Goal: Information Seeking & Learning: Check status

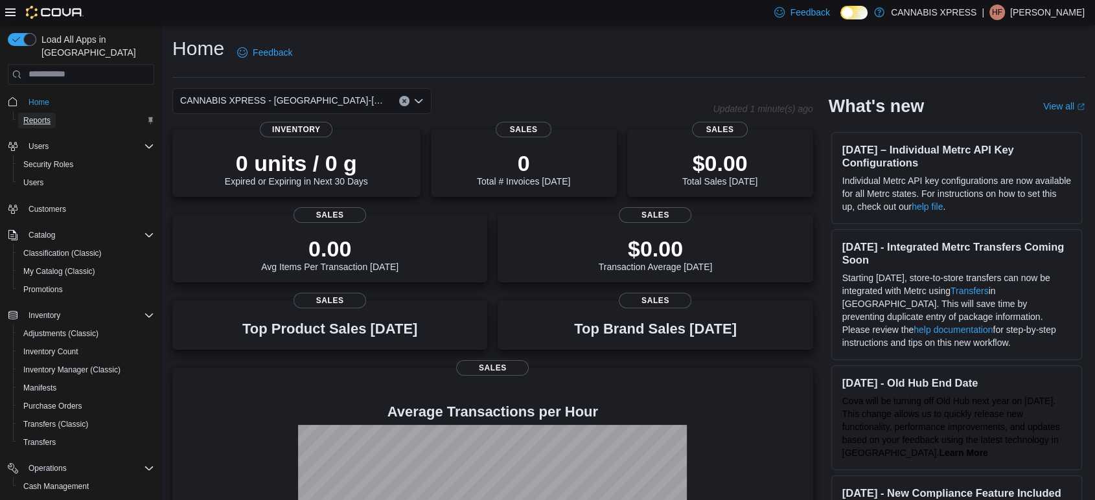
click at [39, 115] on span "Reports" at bounding box center [36, 120] width 27 height 10
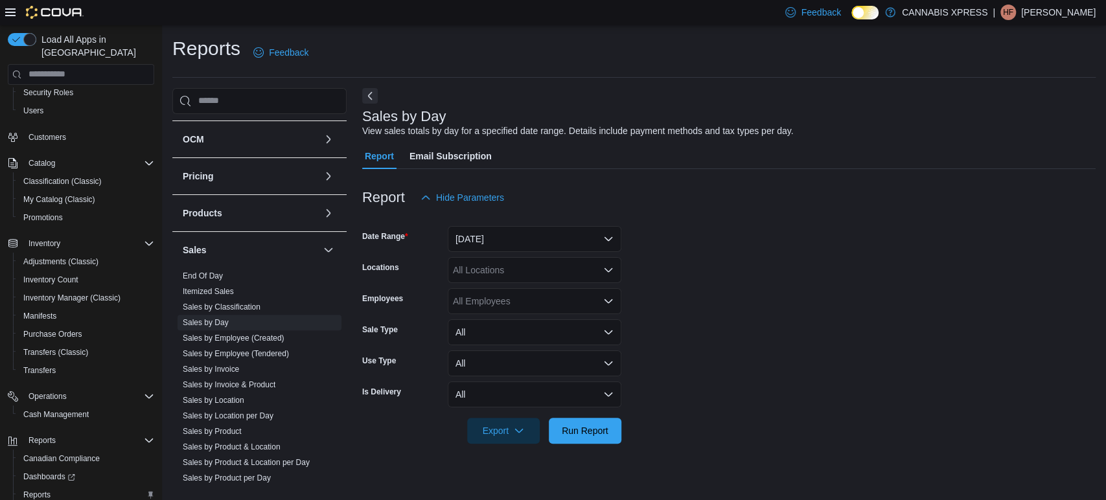
scroll to position [339, 0]
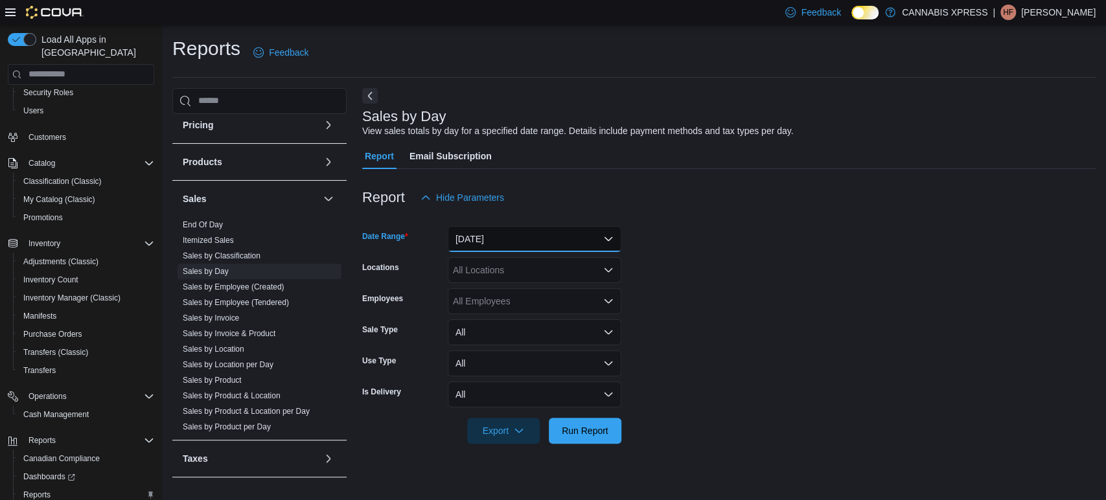
click at [545, 243] on button "[DATE]" at bounding box center [535, 239] width 174 height 26
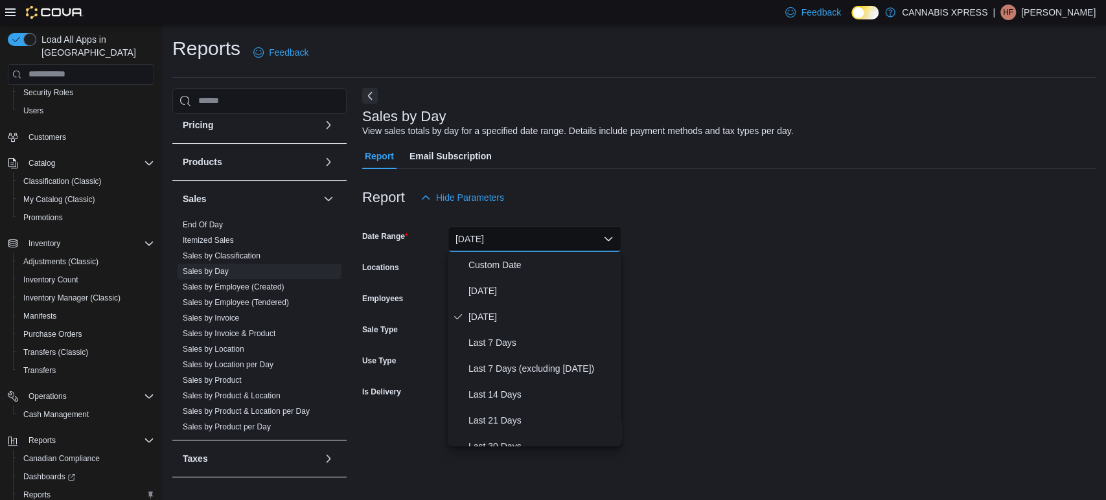
click at [667, 267] on form "Date Range [DATE] Locations All Locations Employees All Employees Sale Type All…" at bounding box center [728, 327] width 733 height 233
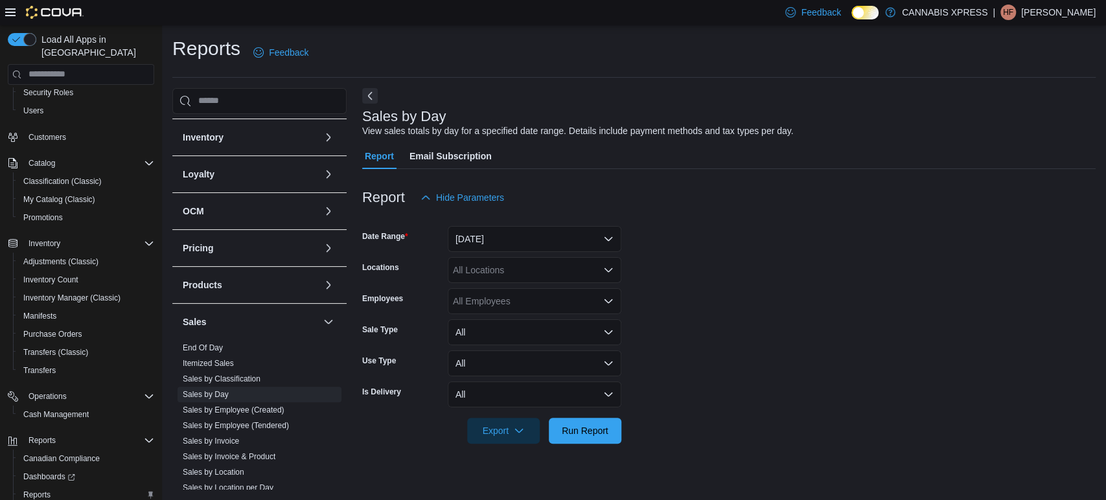
scroll to position [144, 0]
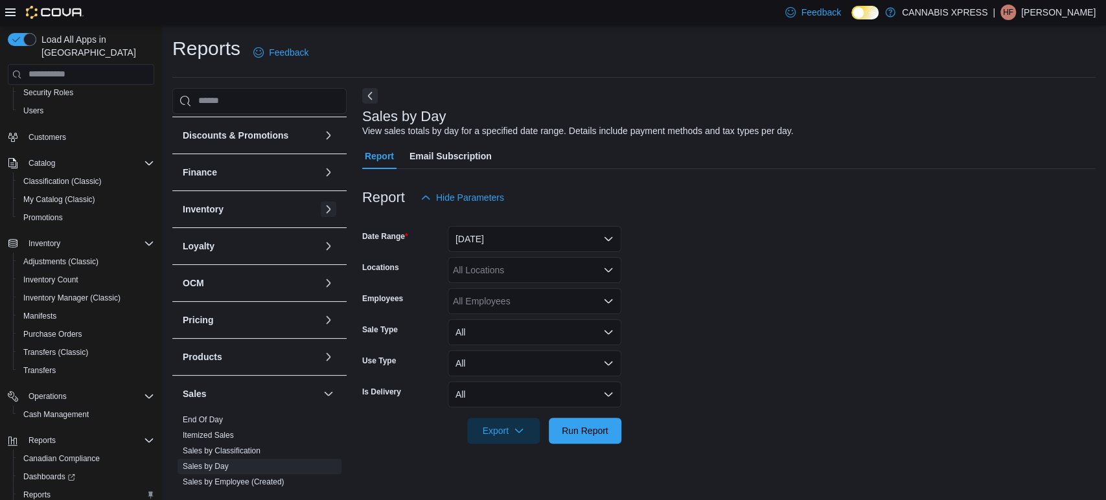
click at [323, 205] on button "button" at bounding box center [329, 209] width 16 height 16
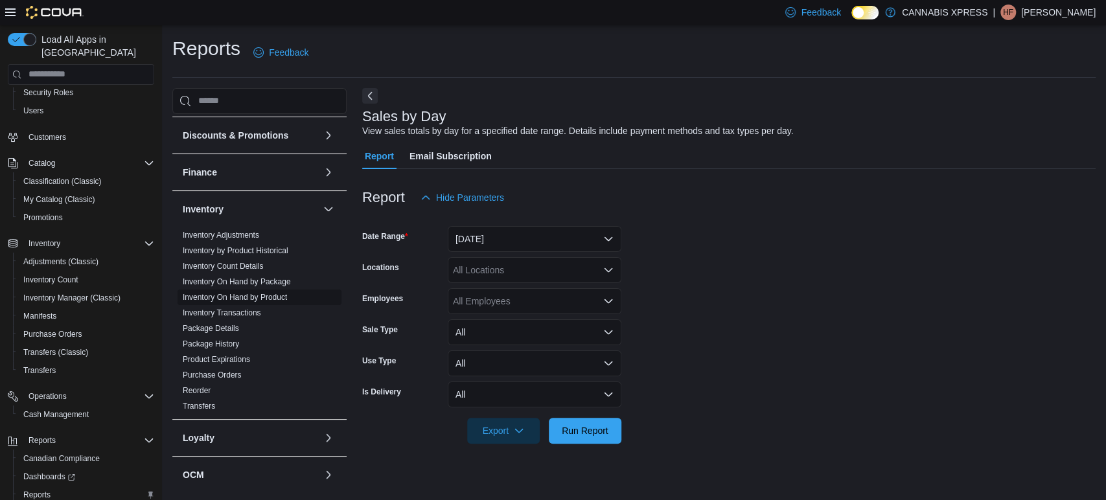
click at [271, 297] on link "Inventory On Hand by Product" at bounding box center [235, 297] width 104 height 9
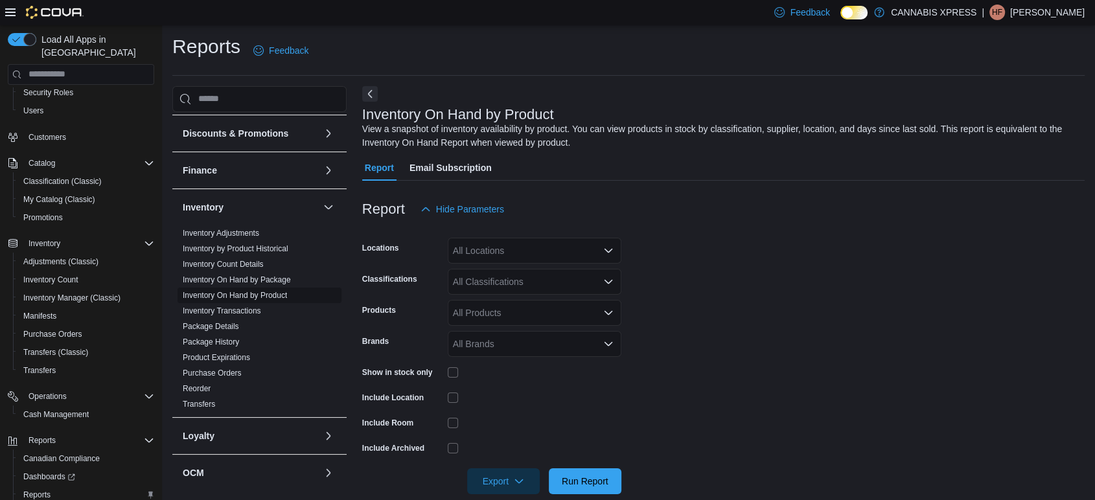
scroll to position [21, 0]
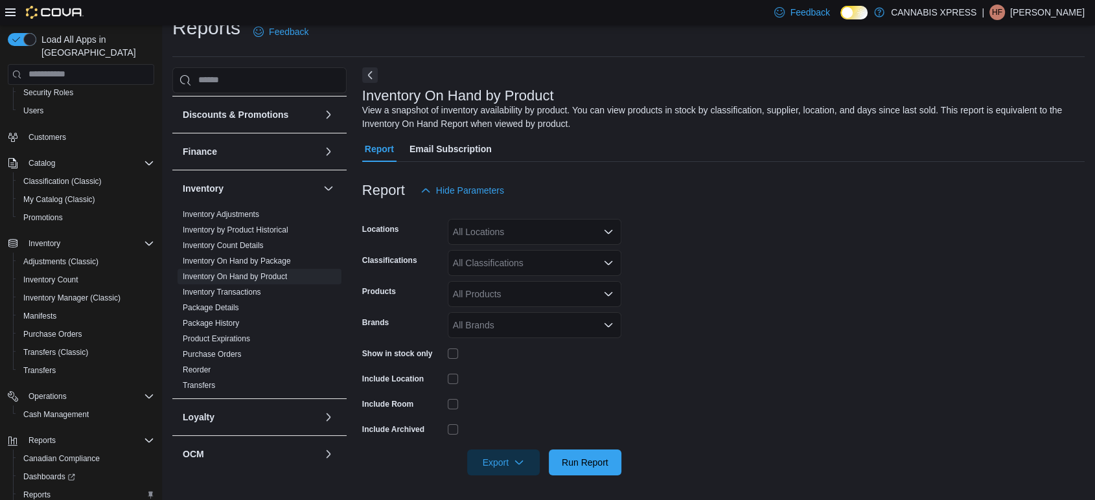
click at [510, 229] on div "All Locations" at bounding box center [535, 232] width 174 height 26
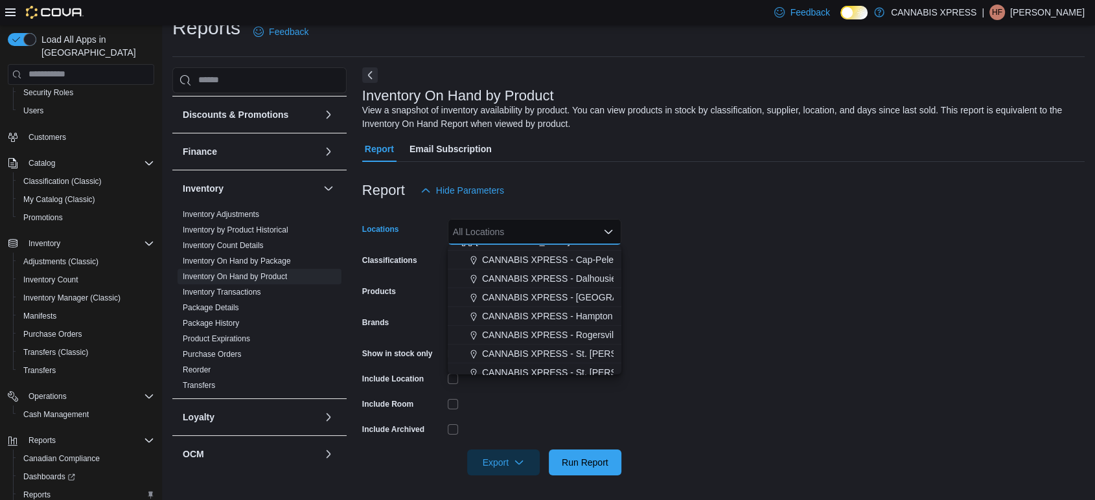
scroll to position [321, 0]
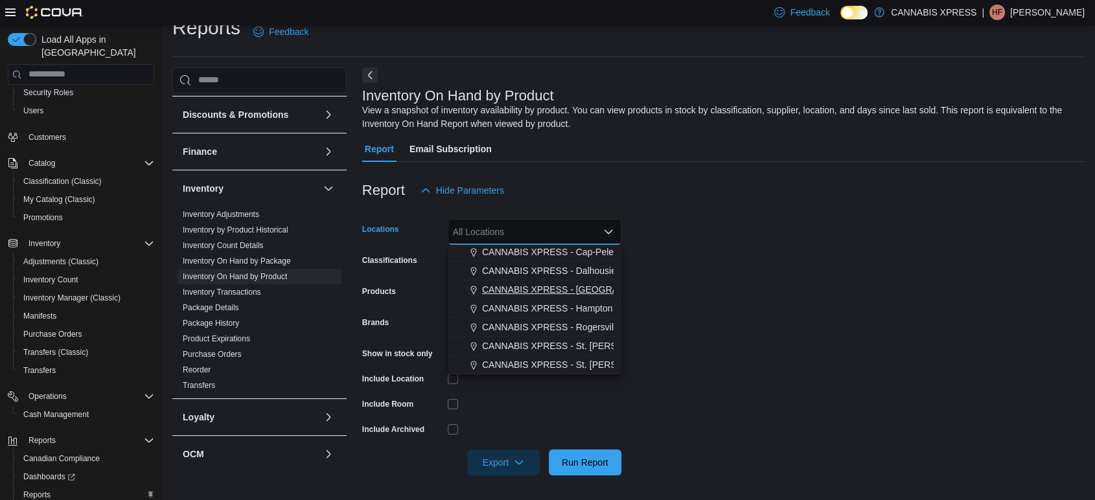
click at [571, 295] on span "CANNABIS XPRESS - [GEOGRAPHIC_DATA]-[GEOGRAPHIC_DATA] ([GEOGRAPHIC_DATA])" at bounding box center [676, 289] width 389 height 13
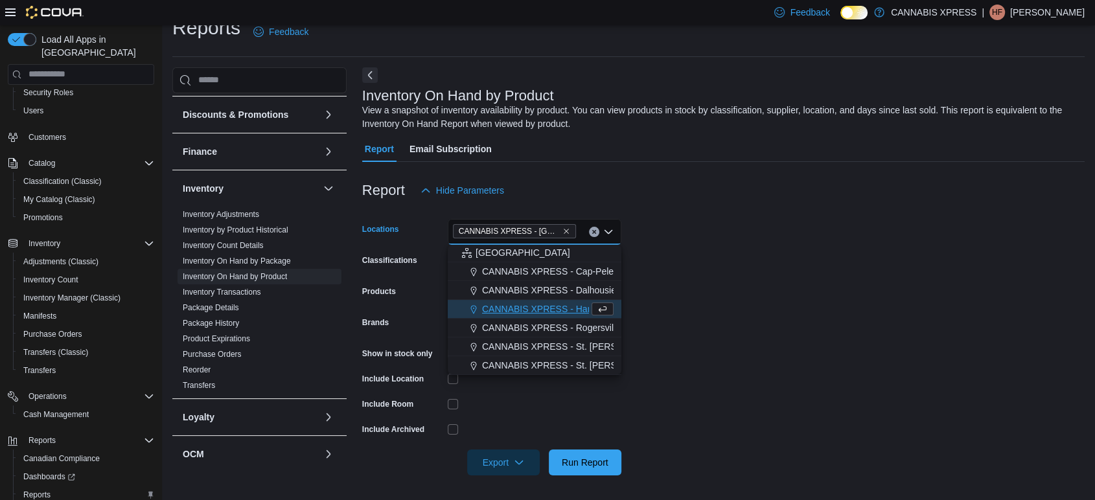
click at [715, 334] on form "Locations CANNABIS XPRESS - [GEOGRAPHIC_DATA]-[GEOGRAPHIC_DATA] ([GEOGRAPHIC_DA…" at bounding box center [723, 339] width 722 height 272
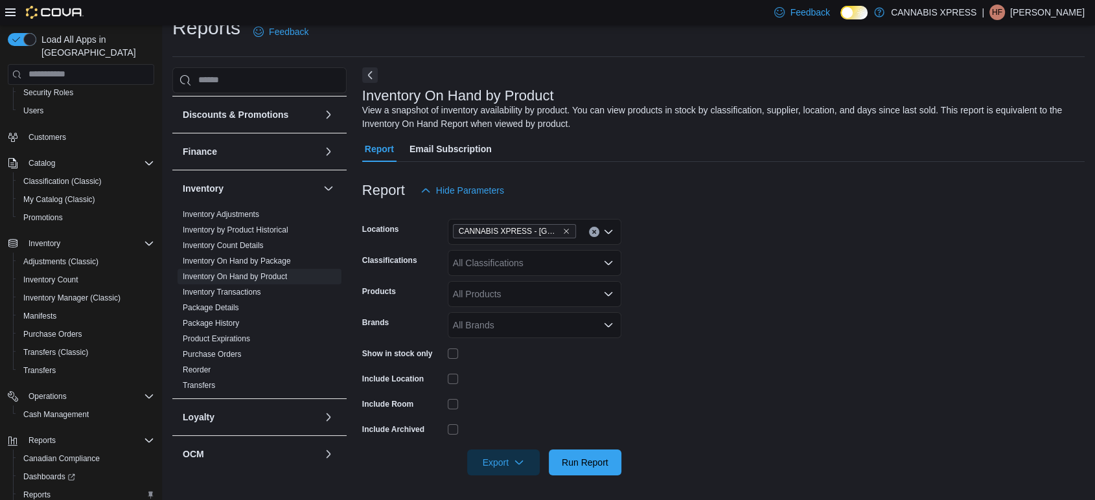
click at [505, 295] on div "All Products" at bounding box center [535, 294] width 174 height 26
click at [751, 295] on form "Locations CANNABIS XPRESS - [GEOGRAPHIC_DATA]-[GEOGRAPHIC_DATA] (Woolastook Dri…" at bounding box center [723, 339] width 722 height 272
click at [539, 293] on div "All Products" at bounding box center [535, 294] width 174 height 26
click at [610, 292] on icon "Close list of options" at bounding box center [608, 294] width 10 height 10
click at [610, 292] on icon "Open list of options" at bounding box center [608, 294] width 10 height 10
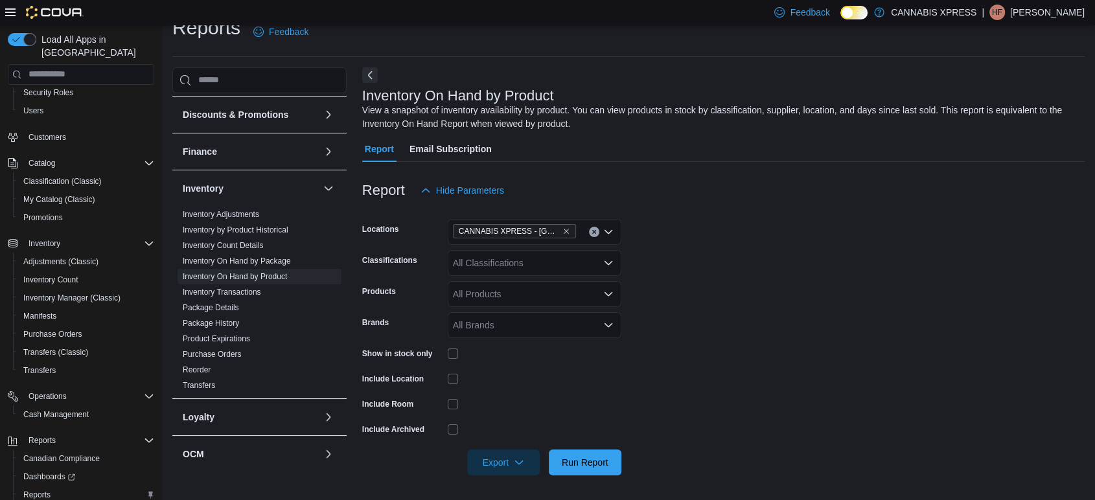
click at [700, 292] on form "Locations CANNABIS XPRESS - [GEOGRAPHIC_DATA]-[GEOGRAPHIC_DATA] (Woolastook Dri…" at bounding box center [723, 339] width 722 height 272
click at [620, 258] on div "All Classifications" at bounding box center [535, 263] width 174 height 26
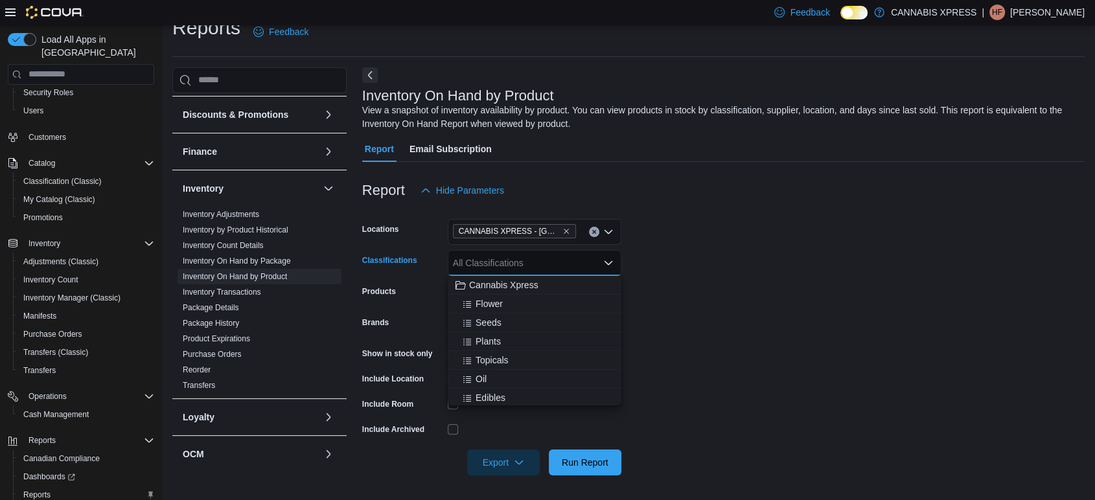
click at [606, 263] on icon "Close list of options" at bounding box center [608, 262] width 8 height 4
click at [606, 263] on icon "Open list of options" at bounding box center [608, 262] width 8 height 4
click at [530, 299] on div "Flower" at bounding box center [534, 303] width 158 height 13
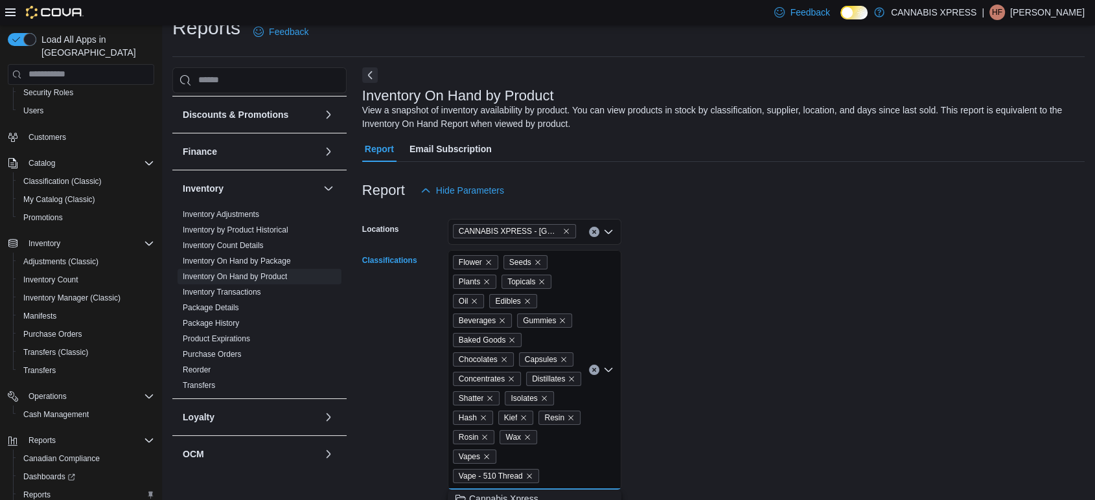
click at [712, 356] on form "Locations CANNABIS XPRESS - [GEOGRAPHIC_DATA]-[GEOGRAPHIC_DATA] (Woolastook Dri…" at bounding box center [723, 446] width 722 height 486
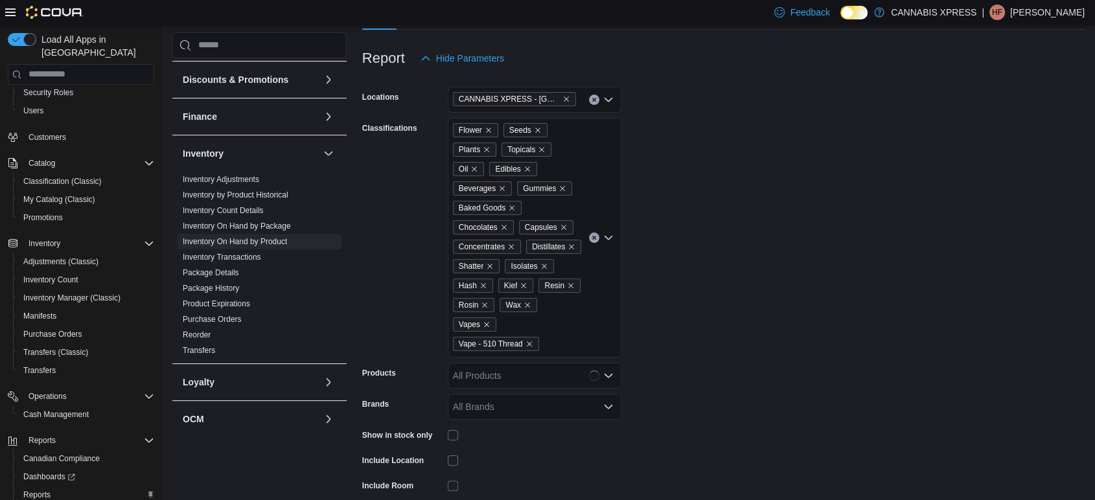
scroll to position [235, 0]
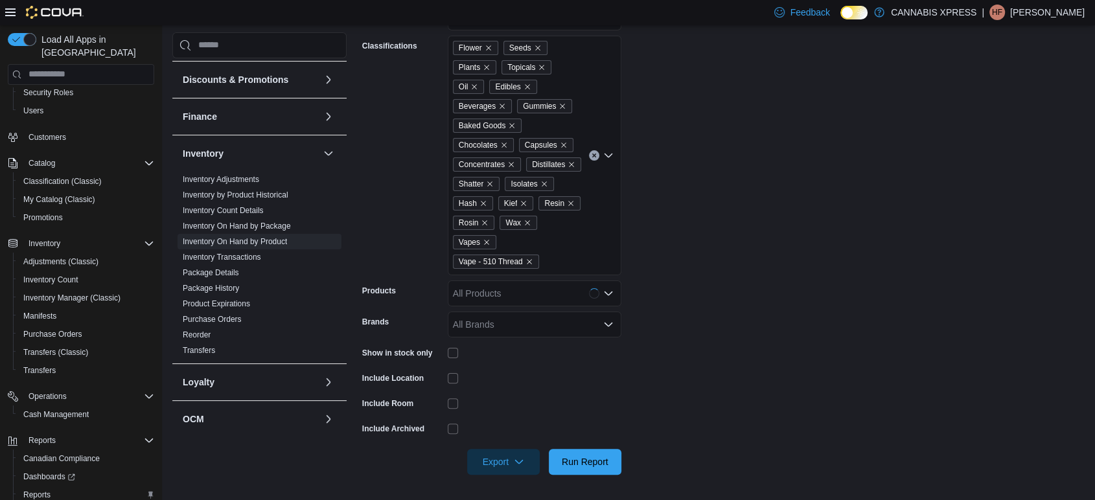
click at [558, 251] on div "Flower Seeds Plants Topicals Oil Edibles Beverages Gummies Baked Goods Chocolat…" at bounding box center [535, 156] width 174 height 240
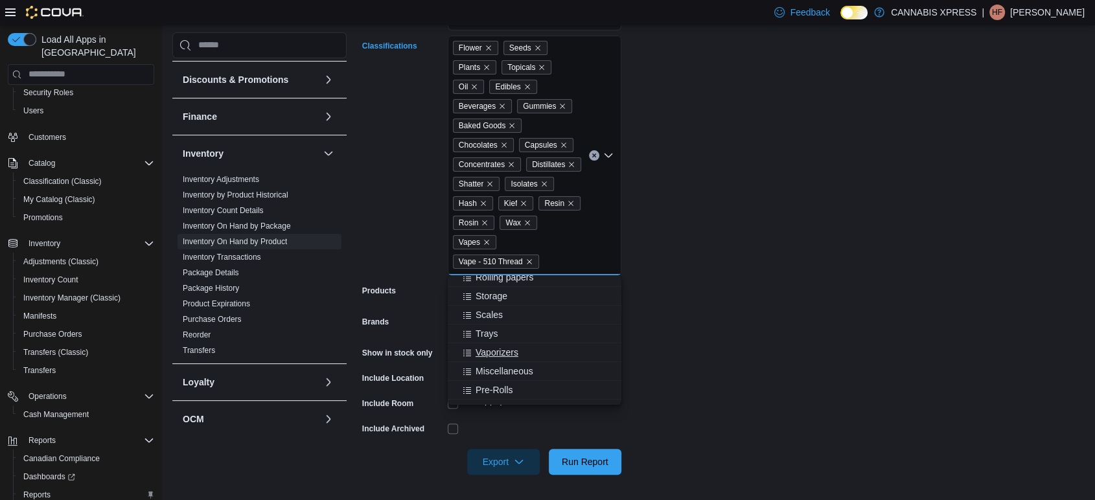
scroll to position [321, 0]
click at [537, 374] on div "Pre-Rolls" at bounding box center [534, 376] width 158 height 13
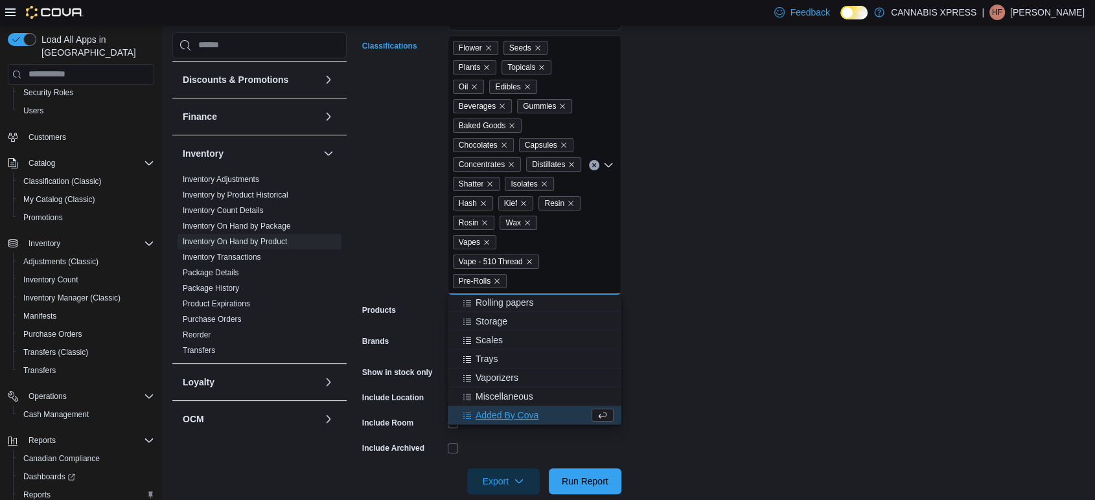
click at [819, 387] on form "Locations CANNABIS XPRESS - [GEOGRAPHIC_DATA]-[GEOGRAPHIC_DATA] (Woolastook Dri…" at bounding box center [723, 241] width 722 height 505
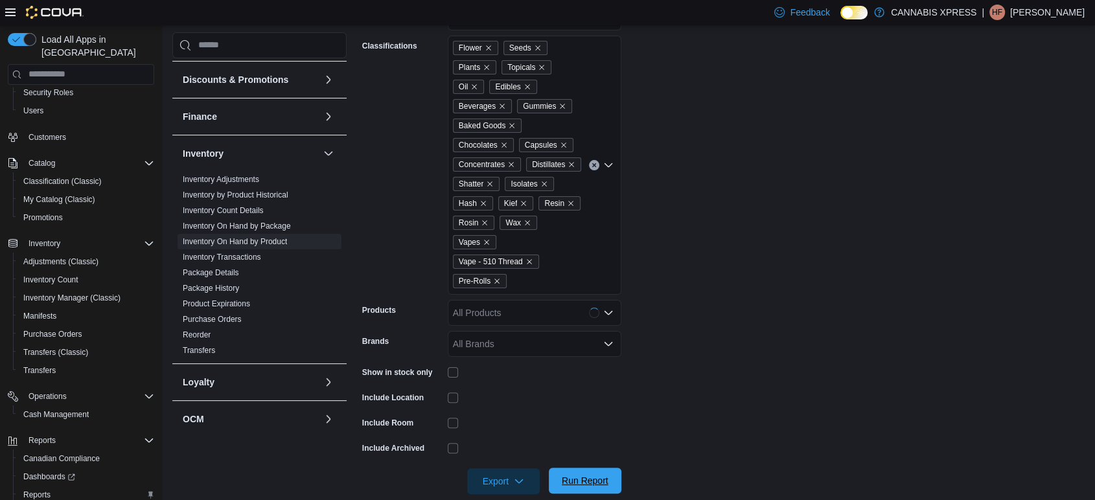
click at [578, 479] on span "Run Report" at bounding box center [585, 480] width 47 height 13
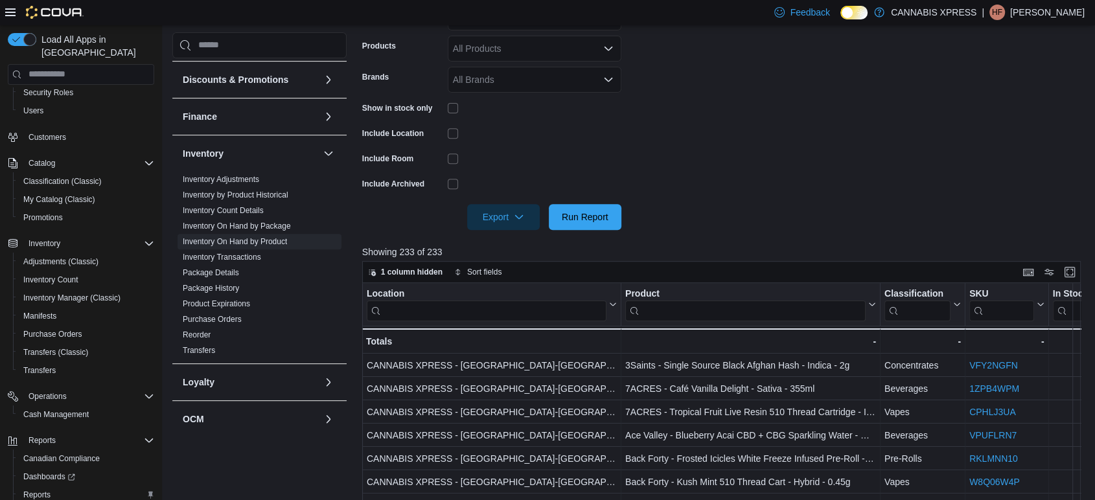
scroll to position [595, 0]
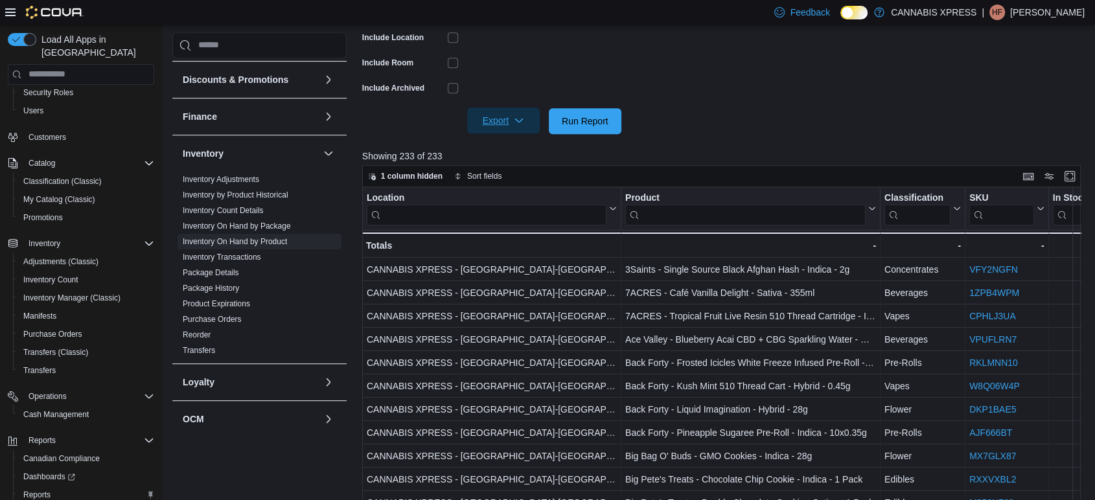
click at [507, 115] on span "Export" at bounding box center [503, 121] width 57 height 26
click at [501, 152] on button "Export to Excel" at bounding box center [505, 147] width 74 height 26
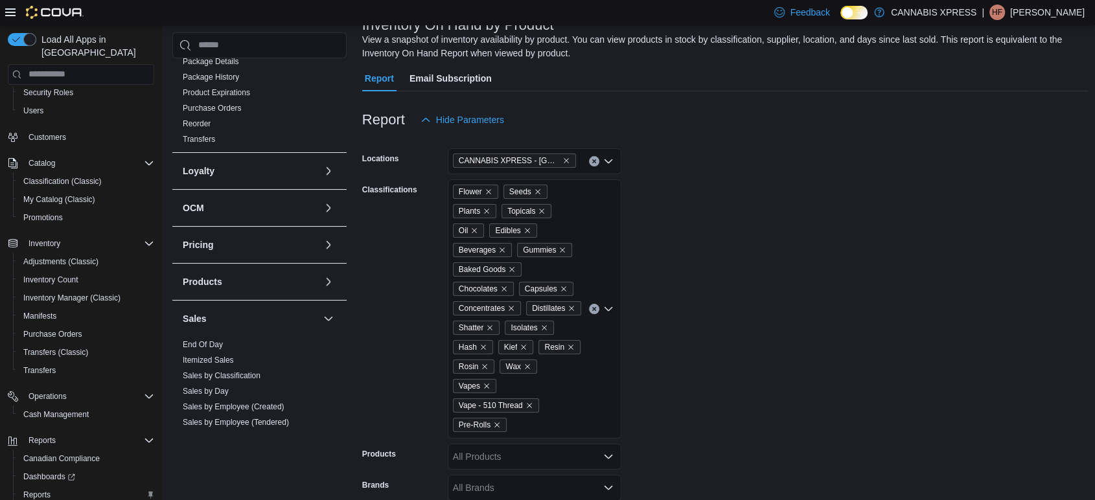
scroll to position [431, 0]
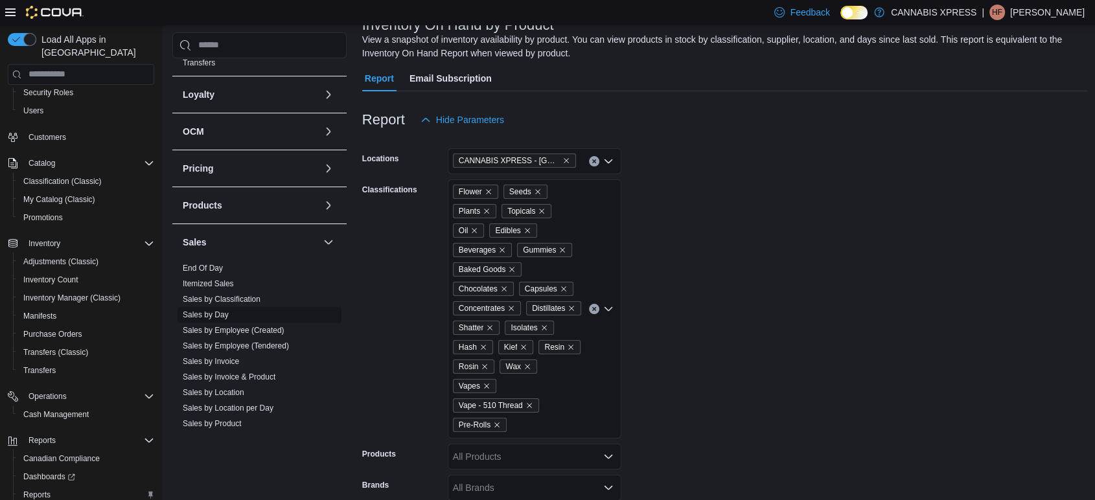
click at [211, 310] on link "Sales by Day" at bounding box center [206, 314] width 46 height 9
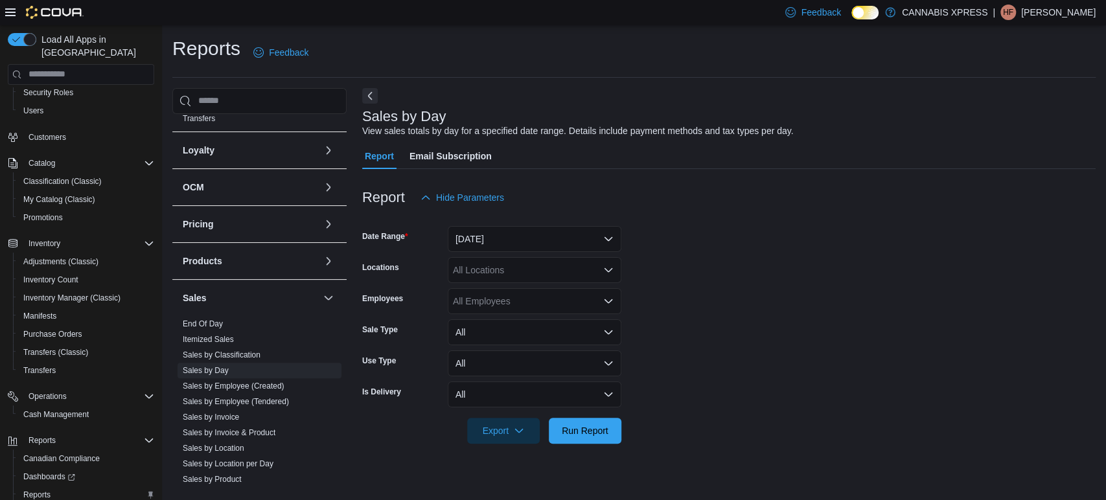
click at [525, 224] on div at bounding box center [728, 219] width 733 height 16
click at [523, 236] on button "[DATE]" at bounding box center [535, 239] width 174 height 26
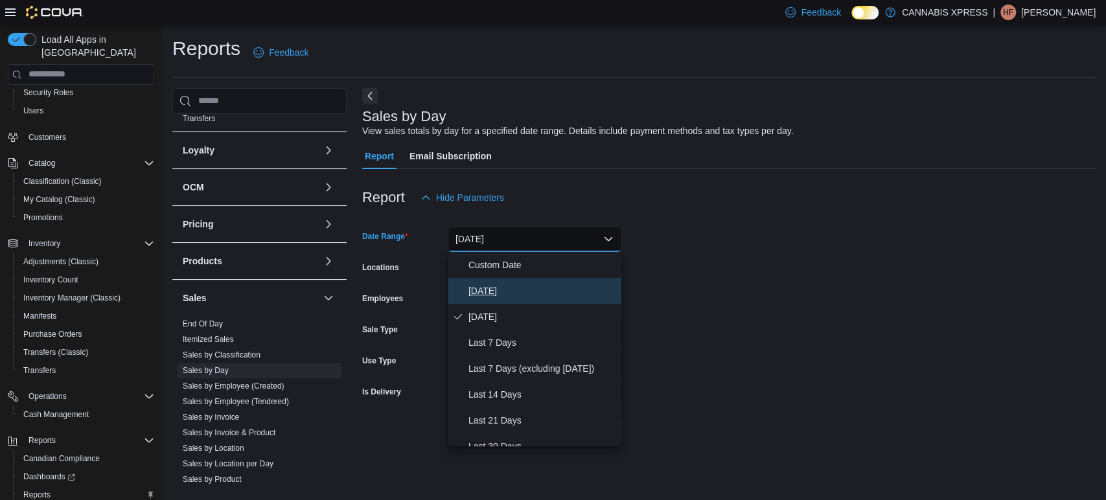
click at [511, 286] on span "[DATE]" at bounding box center [542, 291] width 148 height 16
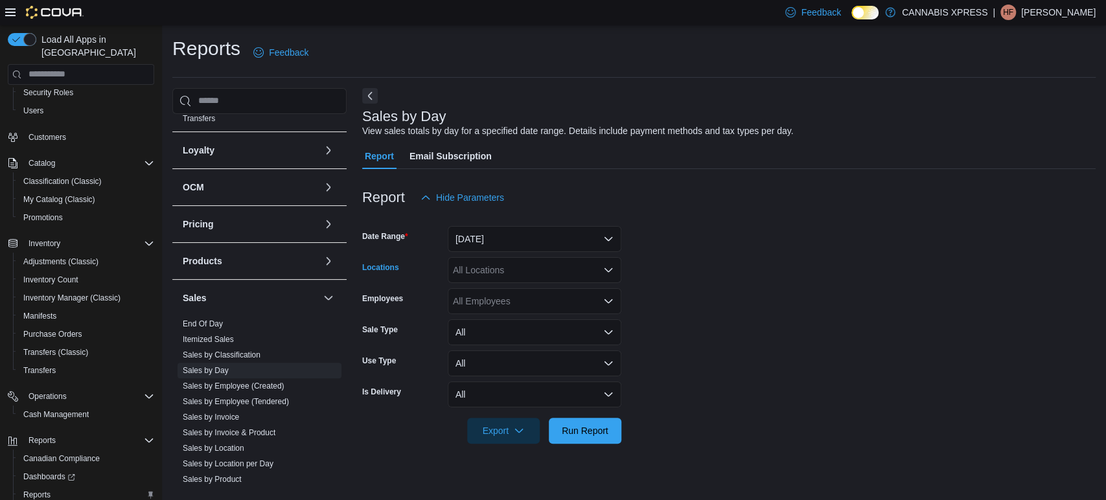
click at [521, 273] on div "All Locations" at bounding box center [535, 270] width 174 height 26
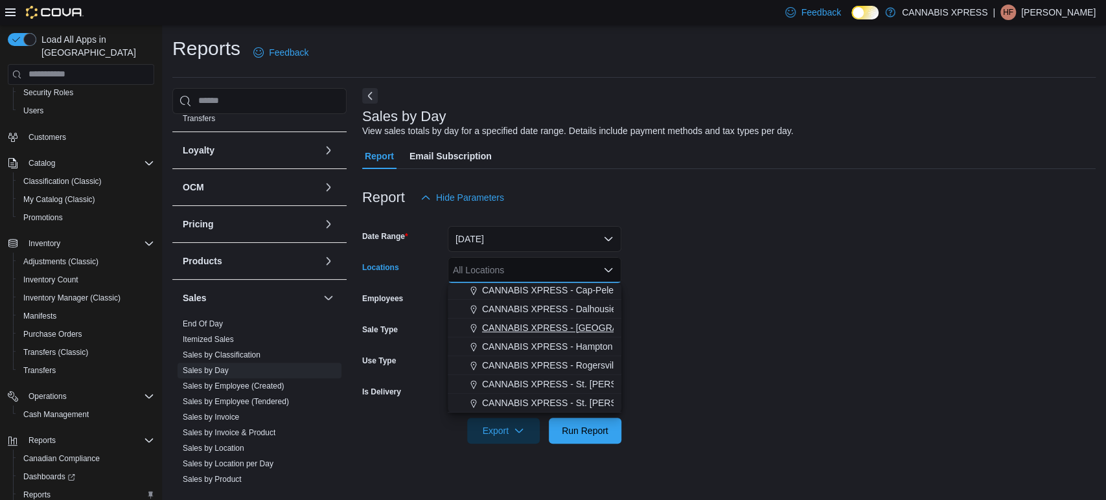
click at [588, 325] on span "CANNABIS XPRESS - [GEOGRAPHIC_DATA]-[GEOGRAPHIC_DATA] ([GEOGRAPHIC_DATA])" at bounding box center [676, 327] width 389 height 13
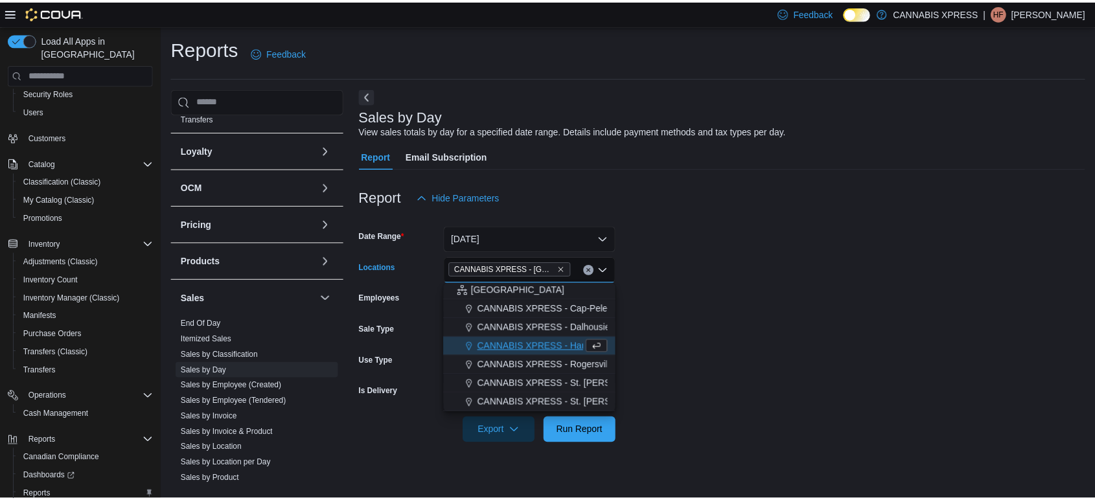
scroll to position [302, 0]
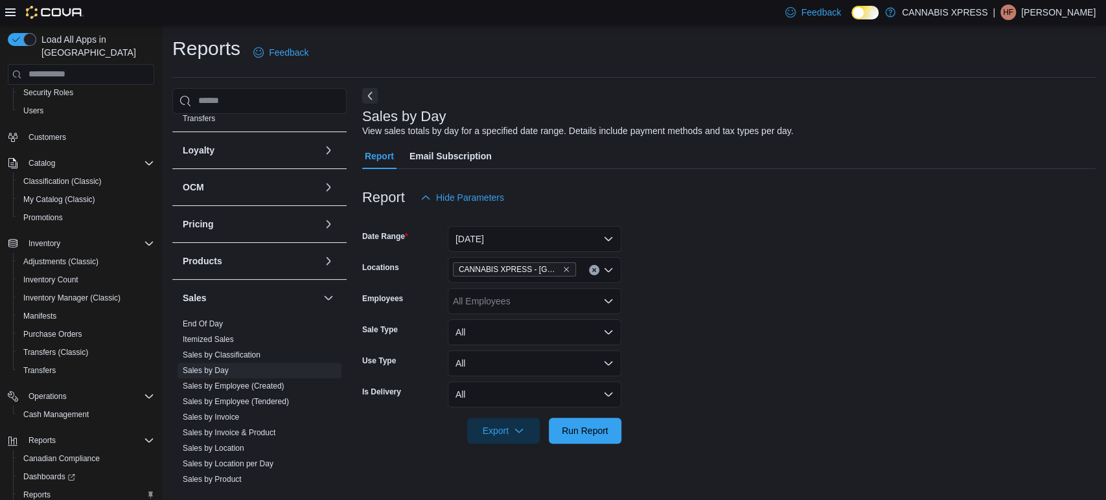
click at [673, 341] on form "Date Range [DATE] Locations CANNABIS XPRESS - [GEOGRAPHIC_DATA]-[GEOGRAPHIC_DAT…" at bounding box center [728, 327] width 733 height 233
click at [591, 428] on span "Run Report" at bounding box center [585, 430] width 47 height 13
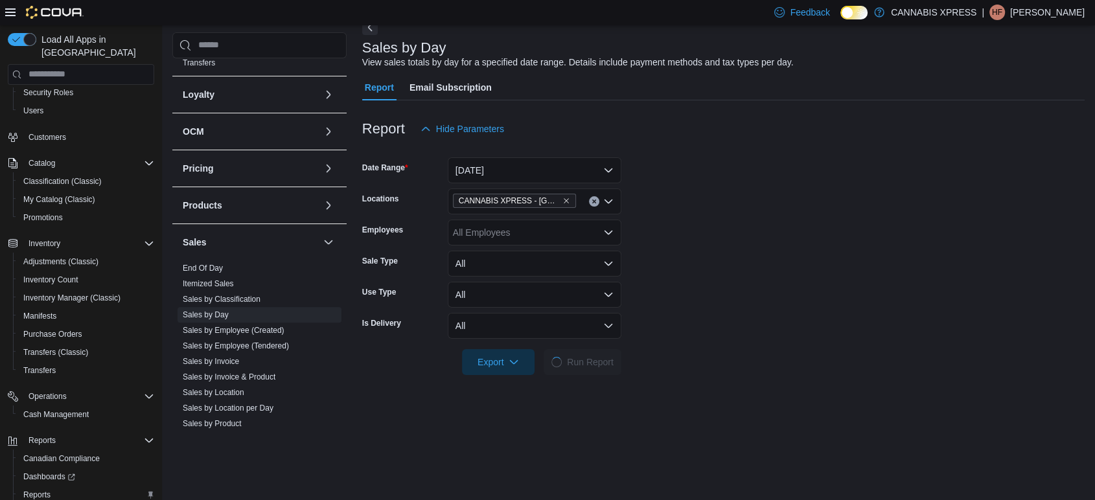
scroll to position [216, 0]
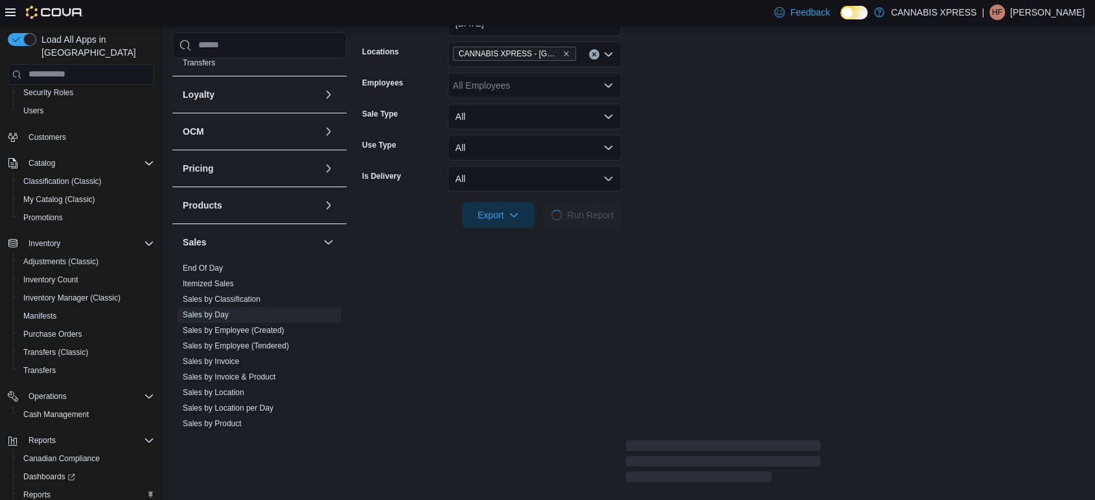
click at [578, 55] on div "CANNABIS XPRESS - [GEOGRAPHIC_DATA]-[GEOGRAPHIC_DATA] ([GEOGRAPHIC_DATA])" at bounding box center [535, 54] width 174 height 26
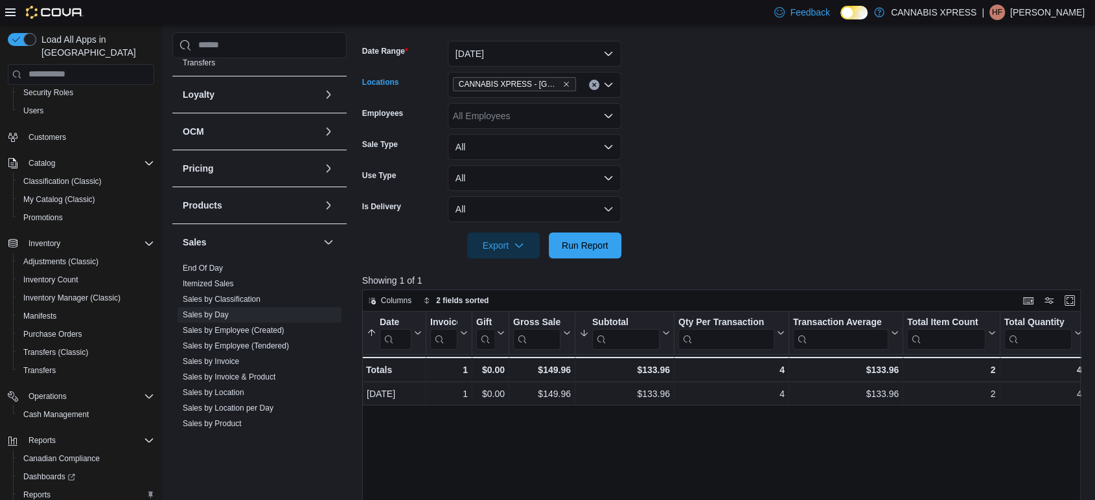
scroll to position [168, 0]
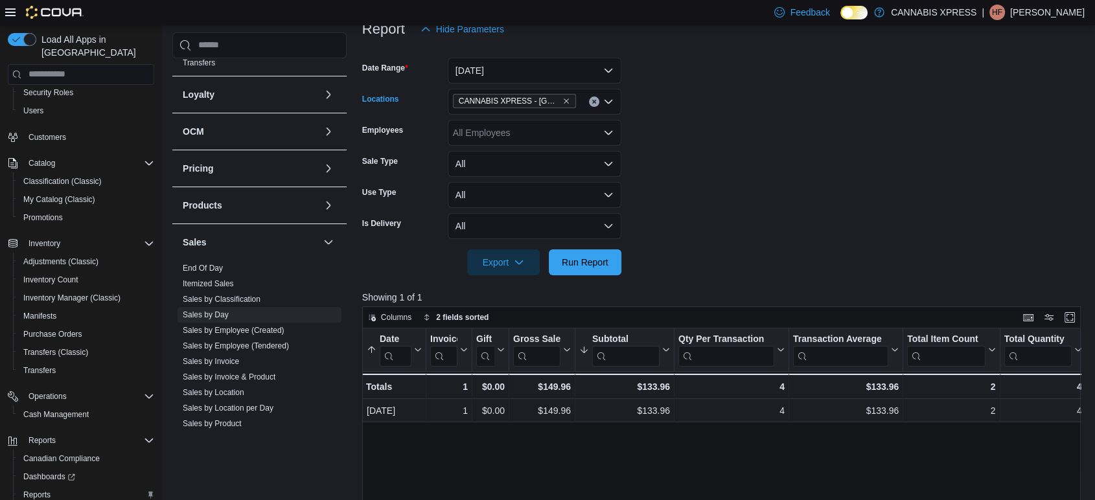
click at [578, 98] on div "CANNABIS XPRESS - [GEOGRAPHIC_DATA]-[GEOGRAPHIC_DATA] ([GEOGRAPHIC_DATA]) Combo…" at bounding box center [535, 102] width 174 height 26
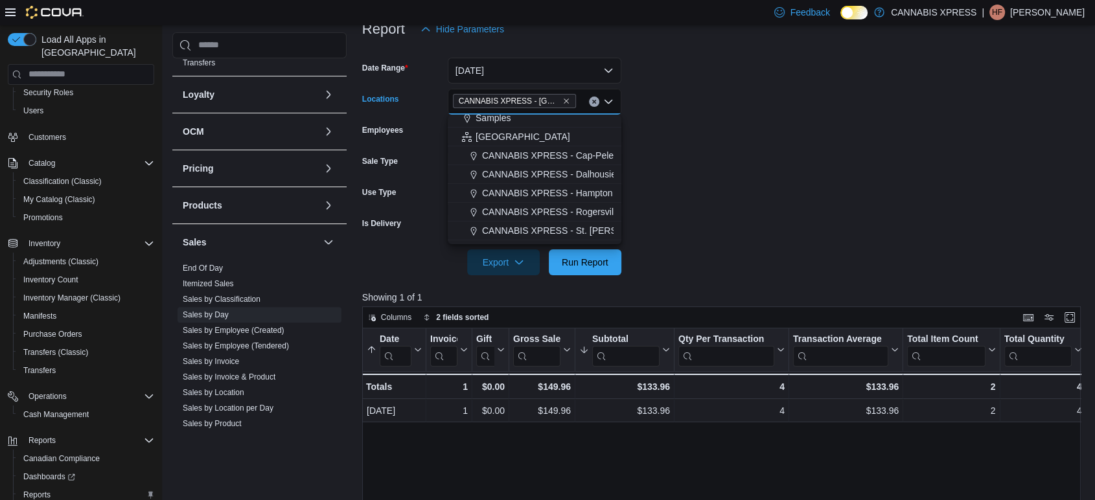
scroll to position [302, 0]
click at [700, 196] on form "Date Range [DATE] Locations CANNABIS XPRESS - [GEOGRAPHIC_DATA]-[GEOGRAPHIC_DAT…" at bounding box center [725, 158] width 726 height 233
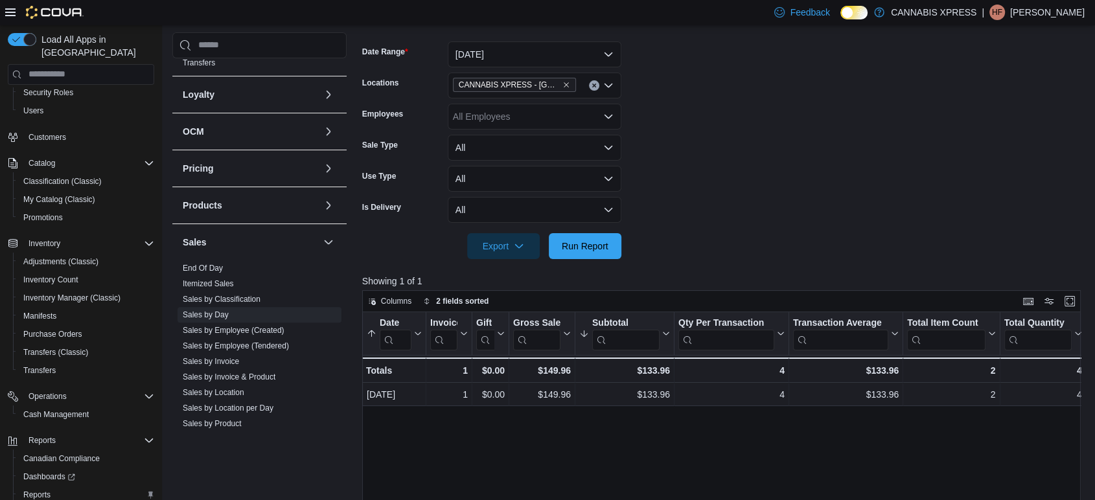
scroll to position [97, 0]
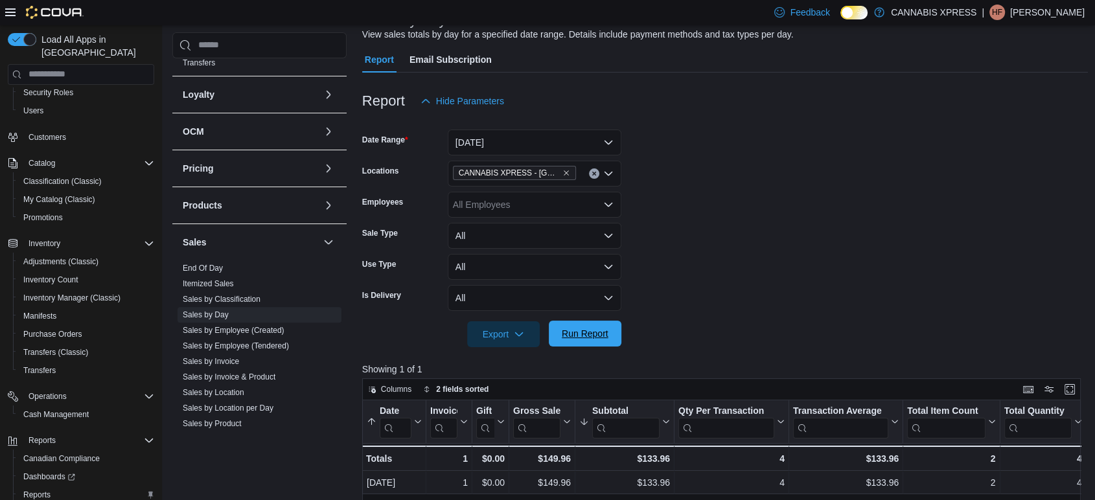
click at [584, 330] on span "Run Report" at bounding box center [585, 333] width 47 height 13
click at [808, 136] on form "Date Range [DATE] Locations CANNABIS XPRESS - [GEOGRAPHIC_DATA]-[GEOGRAPHIC_DAT…" at bounding box center [725, 230] width 726 height 233
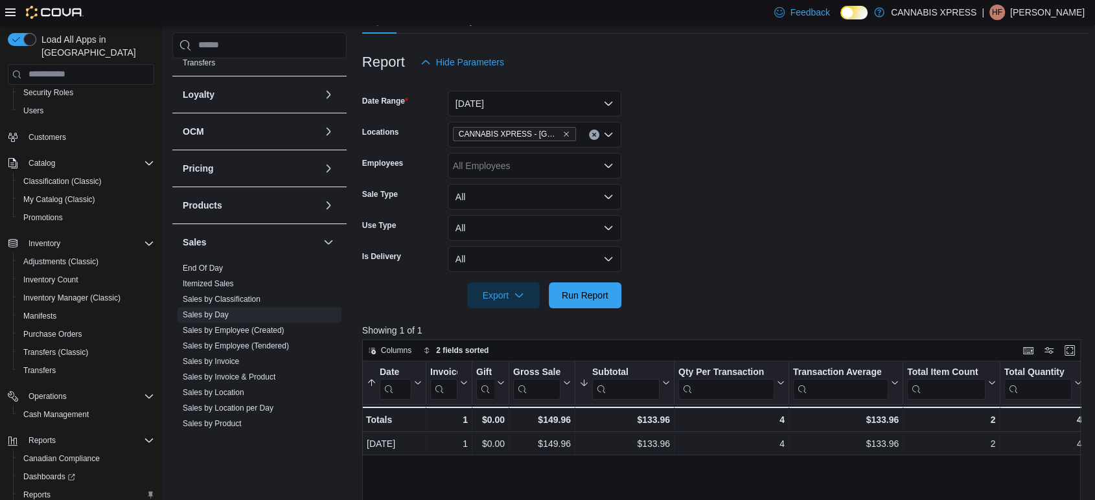
scroll to position [168, 0]
